Goal: Navigation & Orientation: Find specific page/section

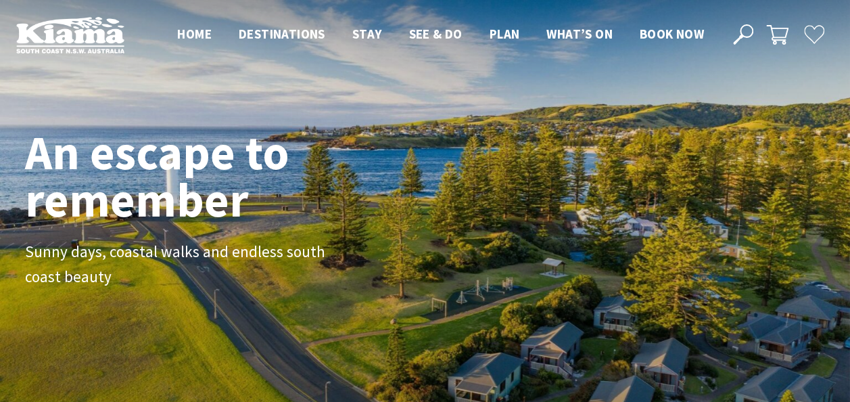
scroll to position [224, 859]
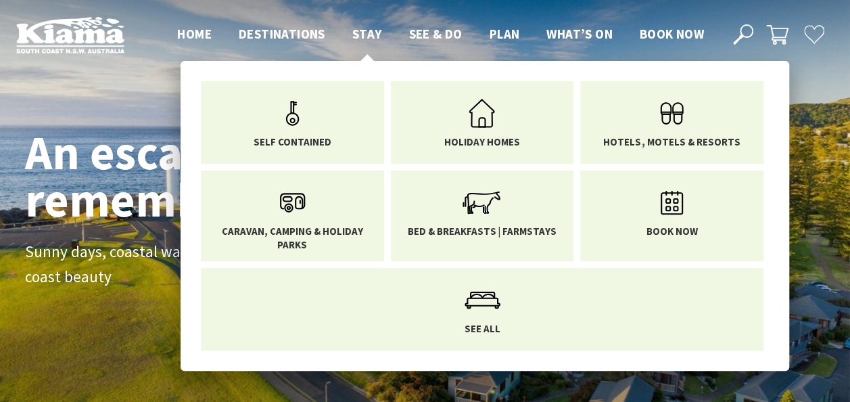
click at [371, 35] on span "Stay" at bounding box center [367, 34] width 30 height 16
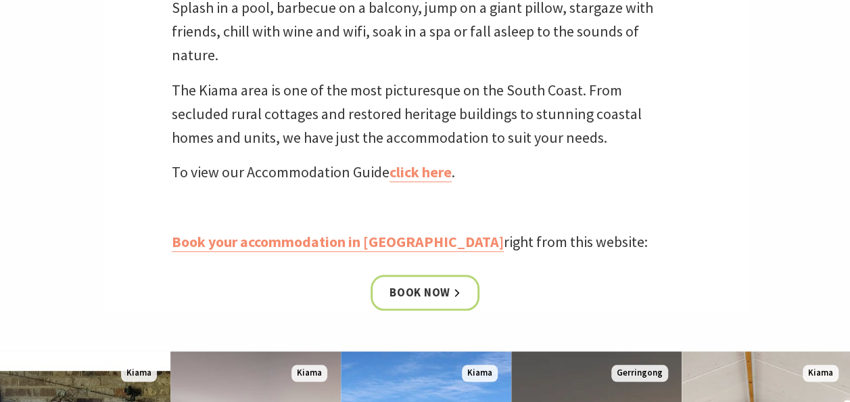
scroll to position [477, 0]
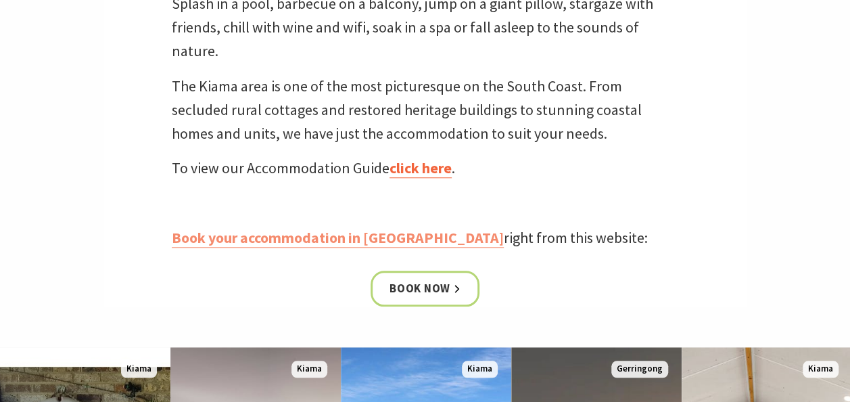
click at [420, 165] on link "click here" at bounding box center [420, 168] width 62 height 20
